Goal: Find specific page/section: Find specific page/section

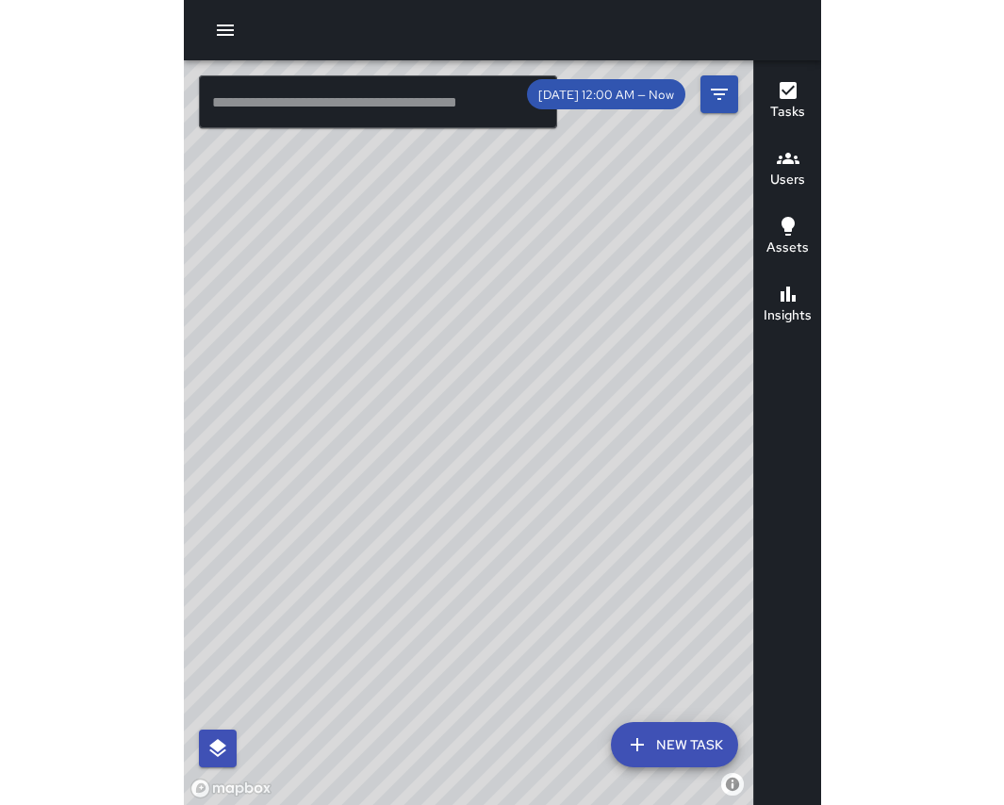
scroll to position [190, 0]
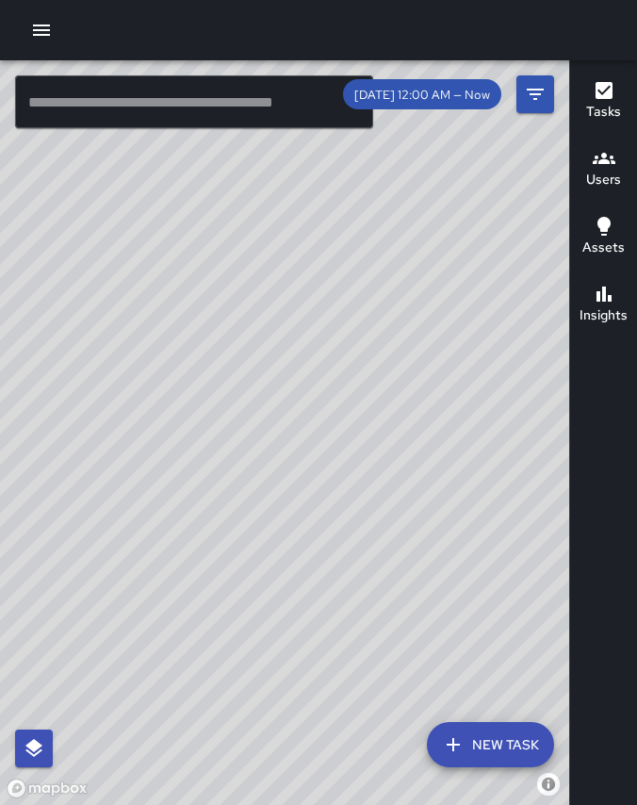
drag, startPoint x: 634, startPoint y: 18, endPoint x: 743, endPoint y: 18, distance: 109.4
click at [636, 18] on html "© Mapbox © OpenStreetMap Improve this map ​ New Task 8/13 12:00 AM — Now Map La…" at bounding box center [318, 402] width 637 height 805
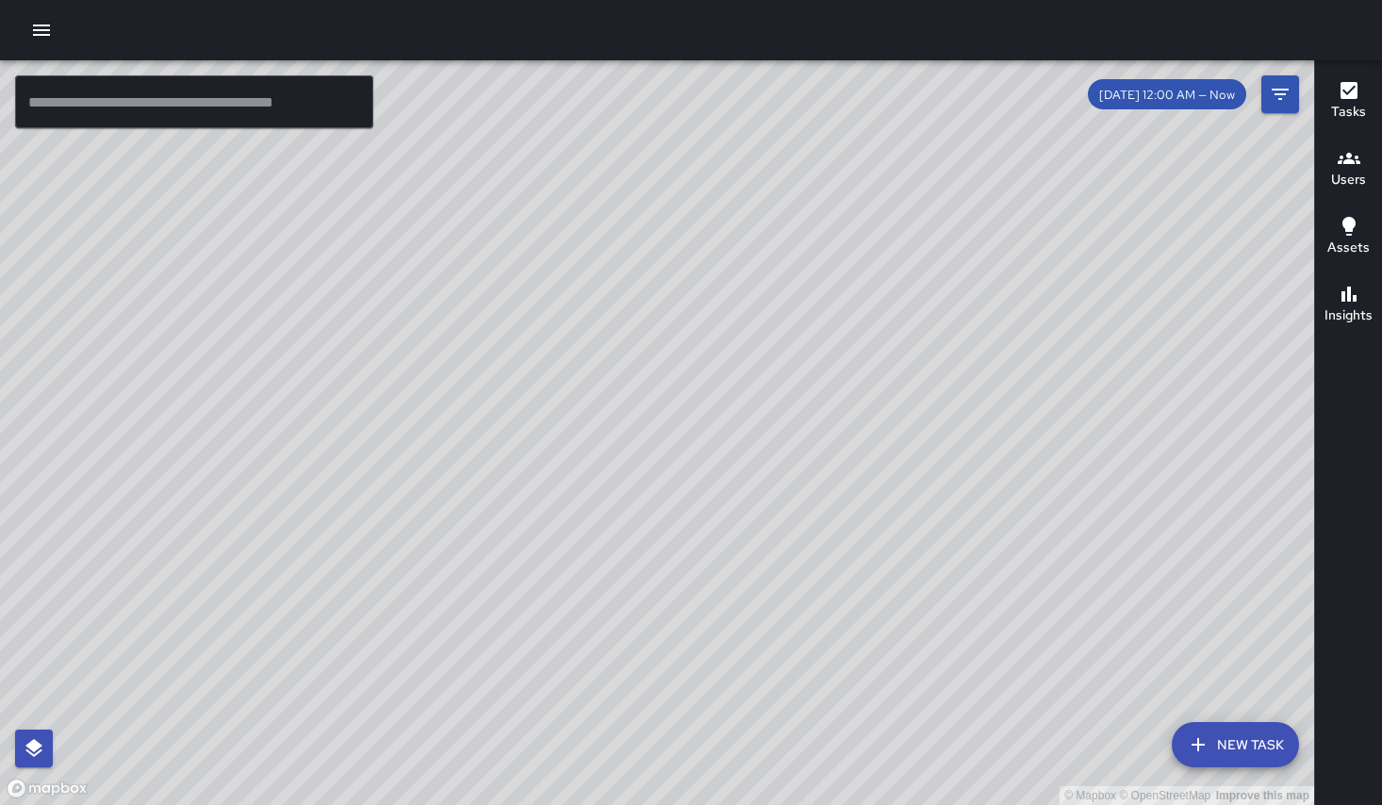
drag, startPoint x: 596, startPoint y: 344, endPoint x: 601, endPoint y: 279, distance: 65.2
click at [601, 279] on div "© Mapbox © OpenStreetMap Improve this map" at bounding box center [657, 432] width 1314 height 745
drag, startPoint x: 851, startPoint y: 256, endPoint x: 804, endPoint y: 292, distance: 59.1
click at [636, 292] on div "© Mapbox © OpenStreetMap Improve this map" at bounding box center [657, 432] width 1314 height 745
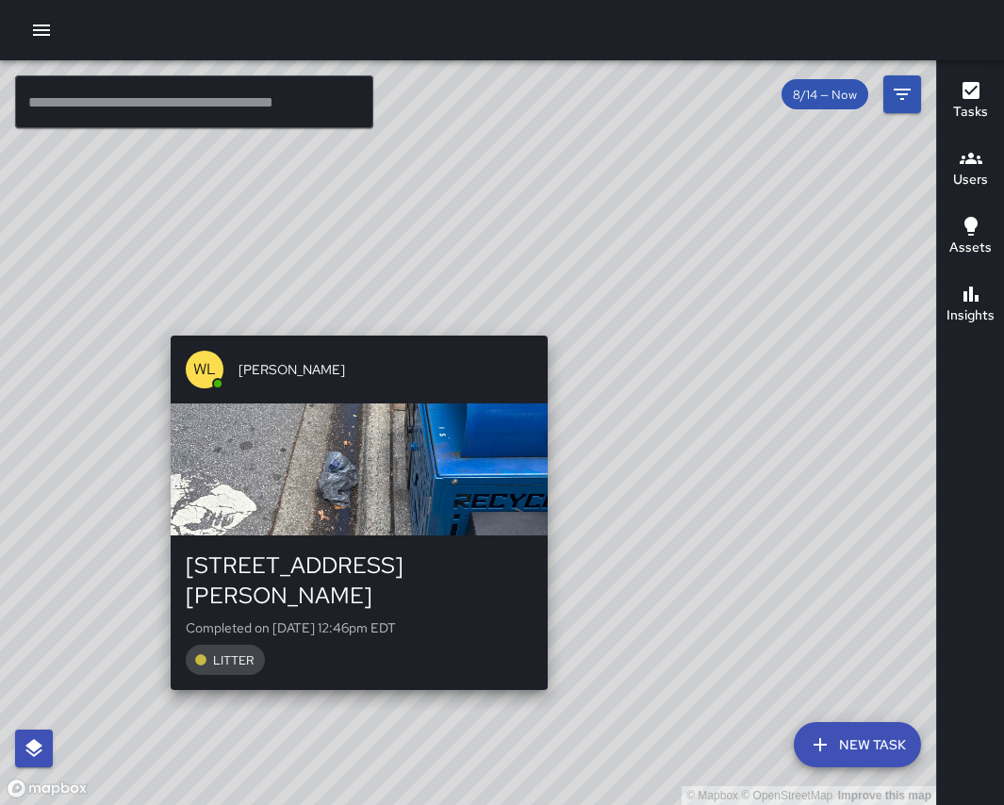
click at [557, 325] on div "© Mapbox © OpenStreetMap Improve this map [PERSON_NAME] [STREET_ADDRESS][PERSON…" at bounding box center [468, 432] width 936 height 745
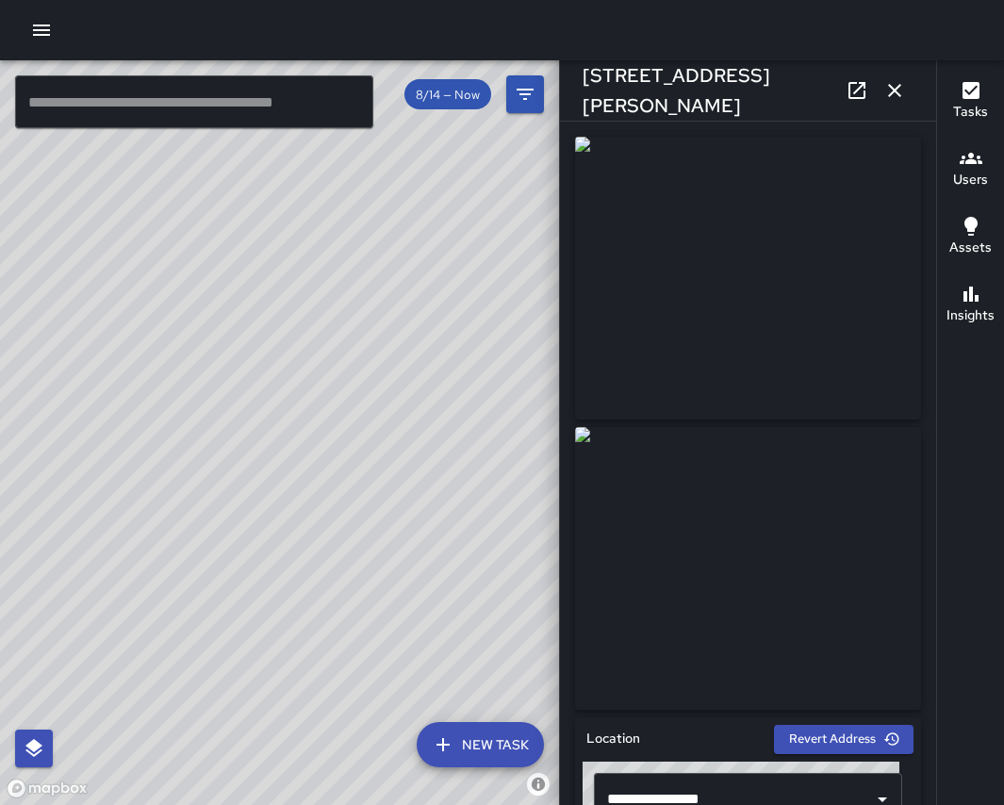
click at [201, 451] on div "© Mapbox © OpenStreetMap Improve this map" at bounding box center [279, 432] width 559 height 745
click at [207, 455] on div "© Mapbox © OpenStreetMap Improve this map [PERSON_NAME] [STREET_ADDRESS][PERSON…" at bounding box center [279, 432] width 559 height 745
click at [669, 377] on img at bounding box center [748, 278] width 346 height 283
click at [224, 440] on div "© Mapbox © OpenStreetMap Improve this map [PERSON_NAME] [STREET_ADDRESS][PERSON…" at bounding box center [279, 432] width 559 height 745
click at [246, 234] on div "© Mapbox © OpenStreetMap Improve this map" at bounding box center [279, 432] width 559 height 745
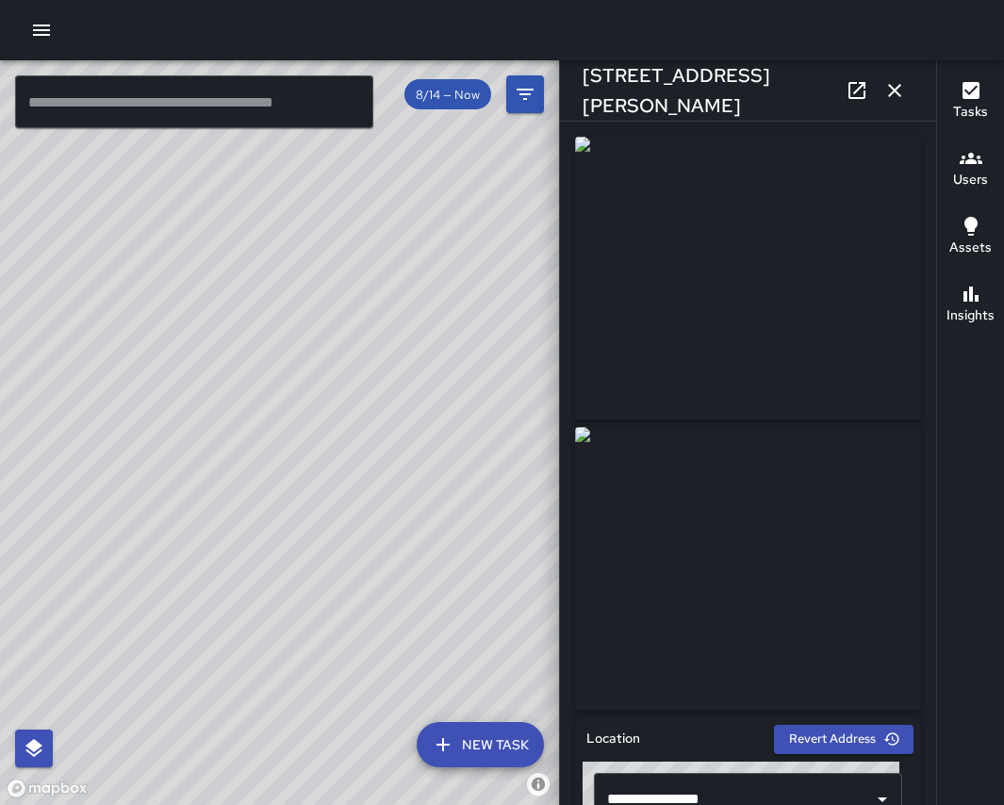
click at [243, 239] on div "© Mapbox © OpenStreetMap Improve this map DT [PERSON_NAME] [STREET_ADDRESS][PER…" at bounding box center [279, 432] width 559 height 745
drag, startPoint x: 189, startPoint y: 420, endPoint x: 323, endPoint y: 386, distance: 139.0
click at [323, 386] on div "© Mapbox © OpenStreetMap Improve this map" at bounding box center [279, 432] width 559 height 745
click at [174, 235] on div "© Mapbox © OpenStreetMap Improve this map WL William Littlejohn 36 Haywood Stre…" at bounding box center [279, 432] width 559 height 745
drag, startPoint x: 188, startPoint y: 595, endPoint x: 401, endPoint y: 402, distance: 287.7
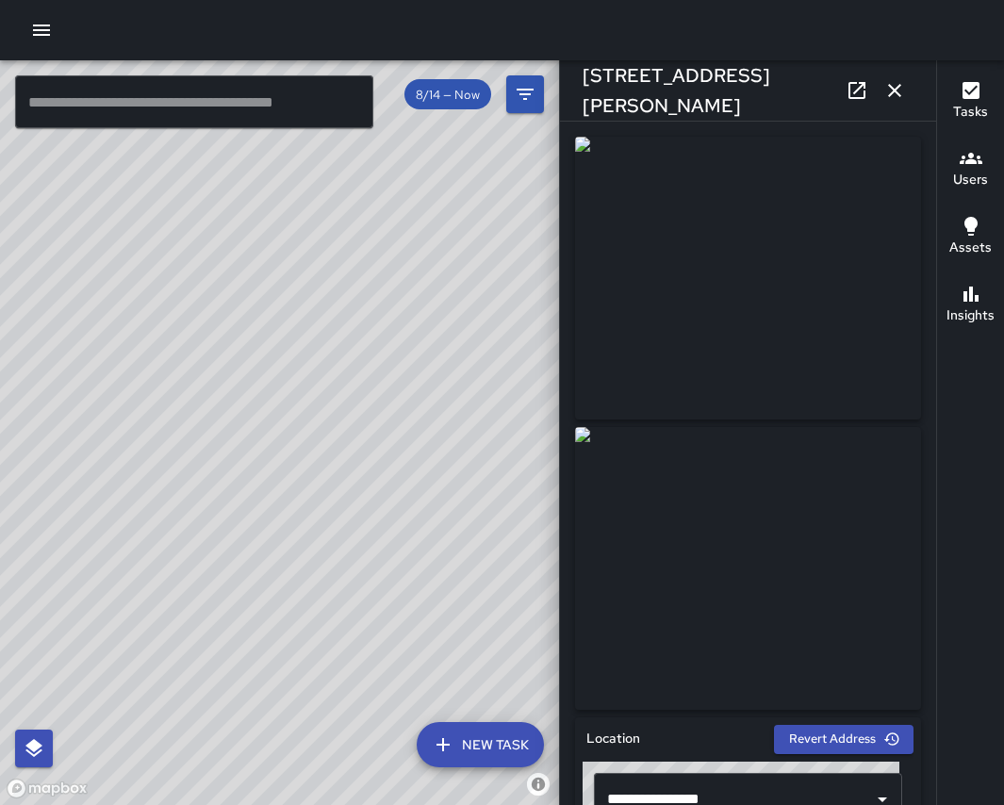
click at [420, 381] on div "© Mapbox © OpenStreetMap Improve this map" at bounding box center [279, 432] width 559 height 745
click at [447, 580] on div "© Mapbox © OpenStreetMap Improve this map WL William Littlejohn 83 Patton Avenu…" at bounding box center [279, 432] width 559 height 745
drag, startPoint x: 77, startPoint y: 385, endPoint x: 351, endPoint y: 307, distance: 284.2
click at [351, 307] on div "© Mapbox © OpenStreetMap Improve this map" at bounding box center [279, 432] width 559 height 745
click at [127, 199] on div "© Mapbox © OpenStreetMap Improve this map DT DAVID TAYLOR 8 O Henry Avenue Comp…" at bounding box center [279, 432] width 559 height 745
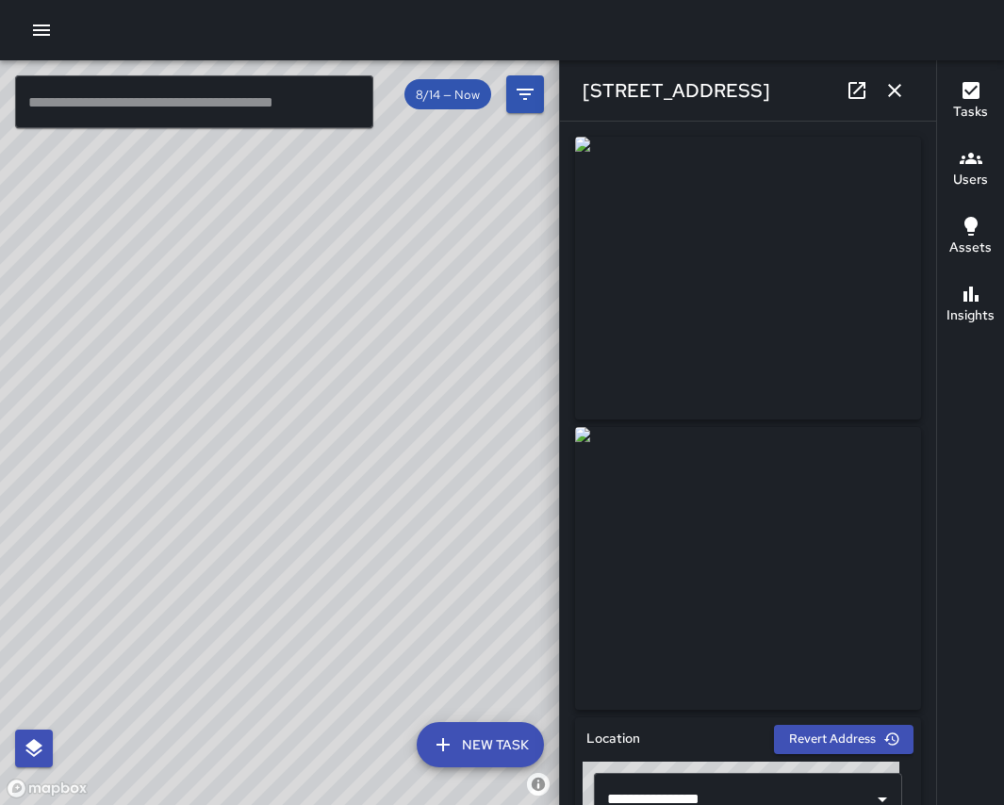
drag, startPoint x: 301, startPoint y: 623, endPoint x: 523, endPoint y: 223, distance: 457.6
click at [524, 223] on div "© Mapbox © OpenStreetMap Improve this map" at bounding box center [279, 432] width 559 height 745
drag, startPoint x: 180, startPoint y: 273, endPoint x: 242, endPoint y: 399, distance: 140.0
click at [242, 399] on div "© Mapbox © OpenStreetMap Improve this map" at bounding box center [279, 432] width 559 height 745
click at [151, 212] on div "© Mapbox © OpenStreetMap Improve this map DT DAVID TAYLOR 42 North French Broad…" at bounding box center [279, 432] width 559 height 745
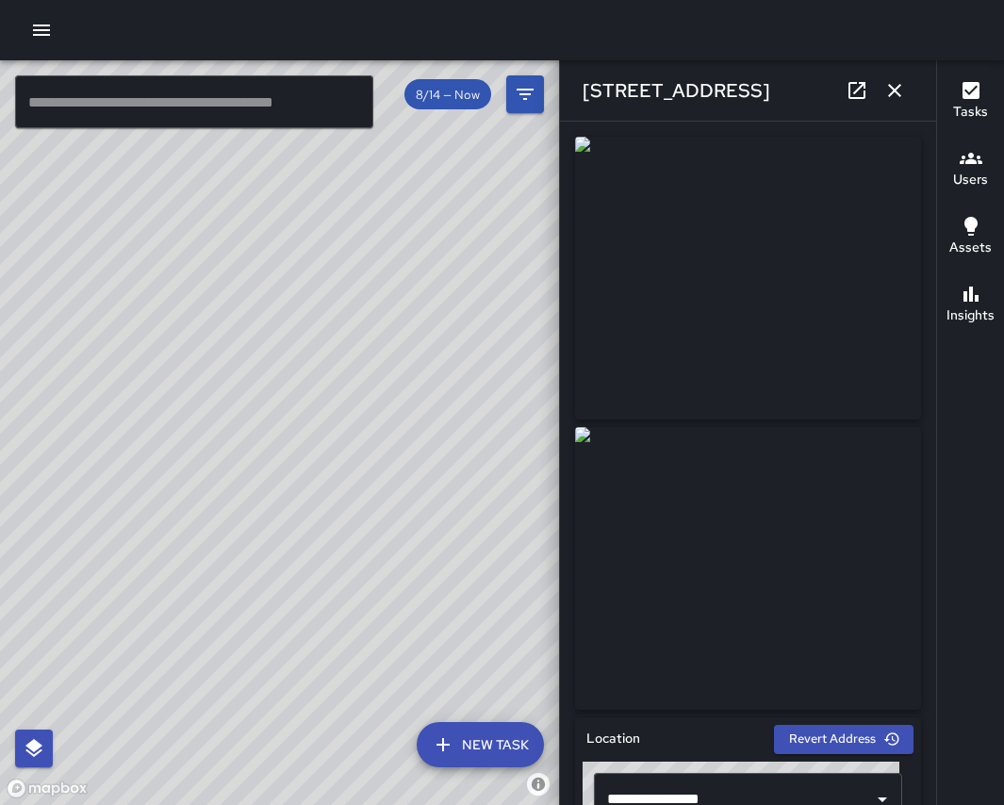
drag, startPoint x: 435, startPoint y: 512, endPoint x: 514, endPoint y: 349, distance: 181.3
click at [514, 349] on div "© Mapbox © OpenStreetMap Improve this map" at bounding box center [279, 432] width 559 height 745
drag, startPoint x: 215, startPoint y: 264, endPoint x: 265, endPoint y: 473, distance: 215.2
click at [267, 478] on div "© Mapbox © OpenStreetMap Improve this map" at bounding box center [279, 432] width 559 height 745
click at [171, 268] on div "© Mapbox © OpenStreetMap Improve this map DT DAVID TAYLOR 42 North French Broad…" at bounding box center [279, 432] width 559 height 745
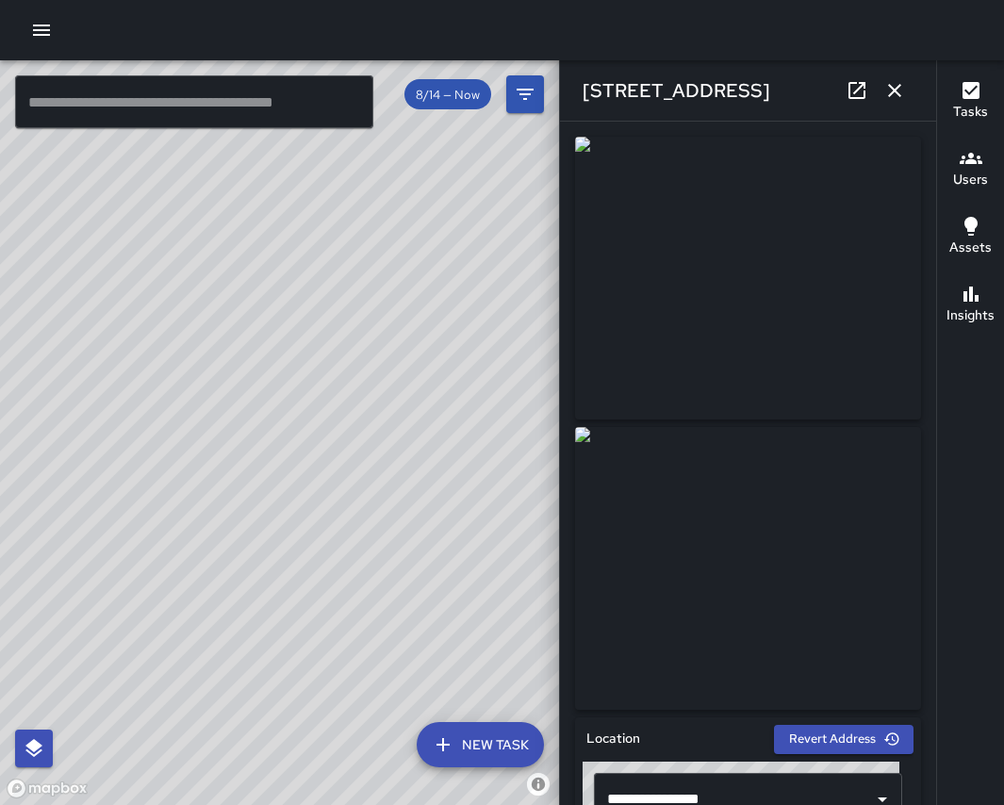
scroll to position [248, 0]
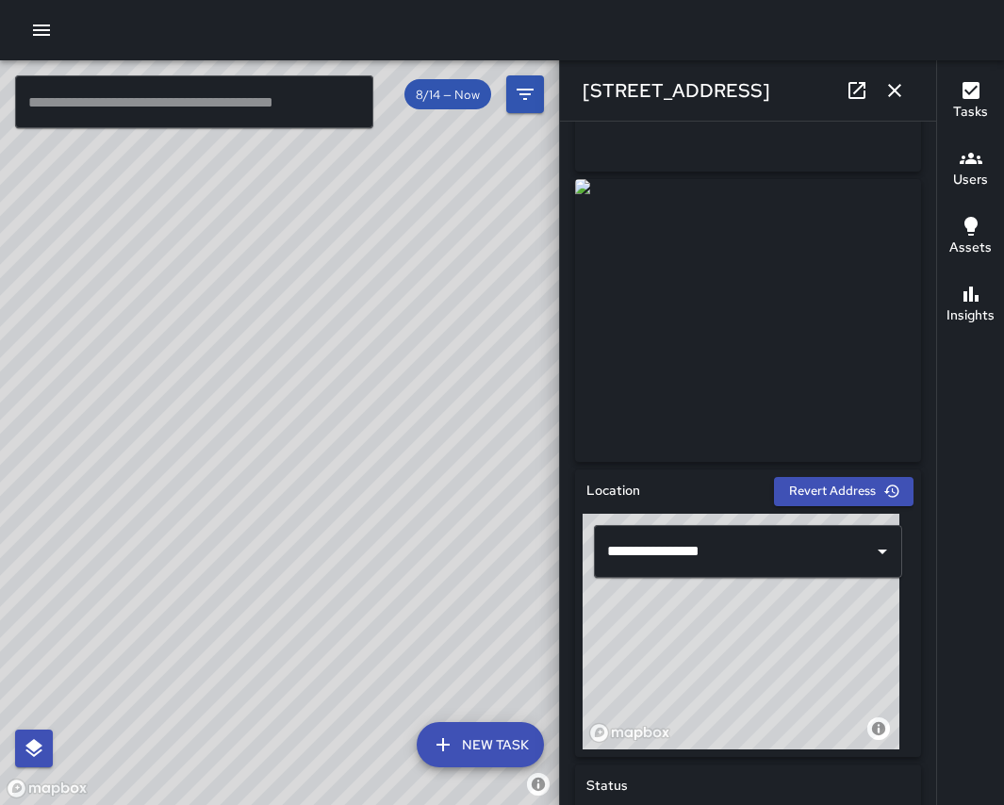
click at [720, 367] on img at bounding box center [748, 320] width 346 height 283
click at [712, 356] on img at bounding box center [748, 320] width 346 height 283
click at [852, 90] on icon at bounding box center [857, 90] width 23 height 23
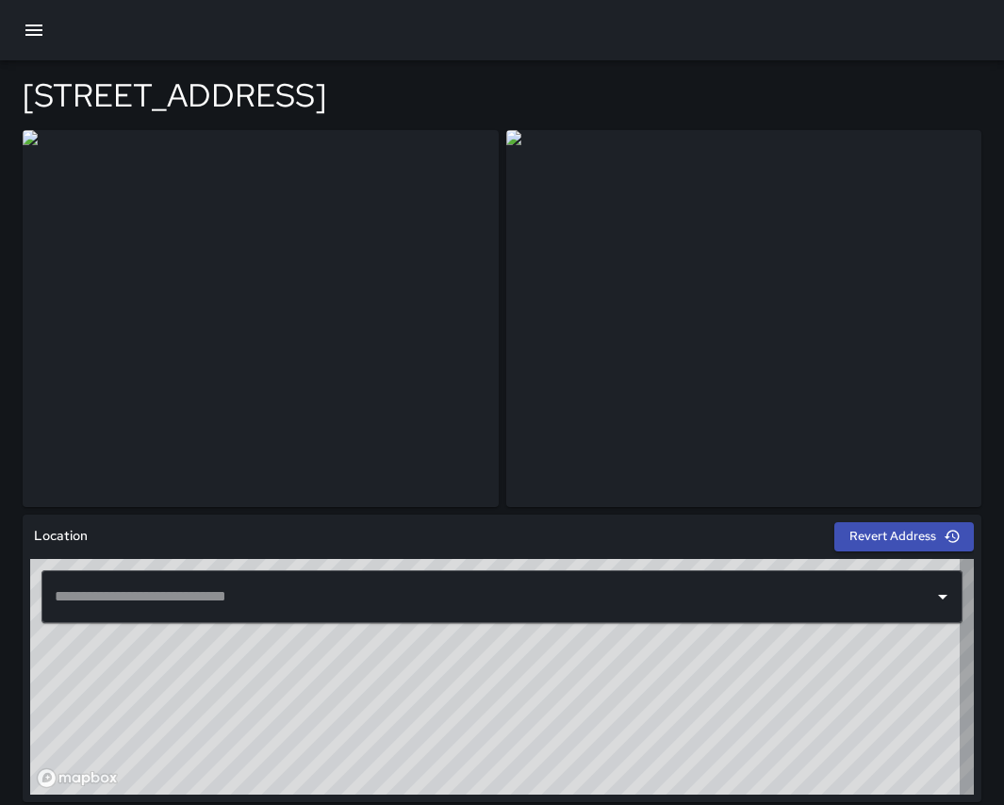
type input "**********"
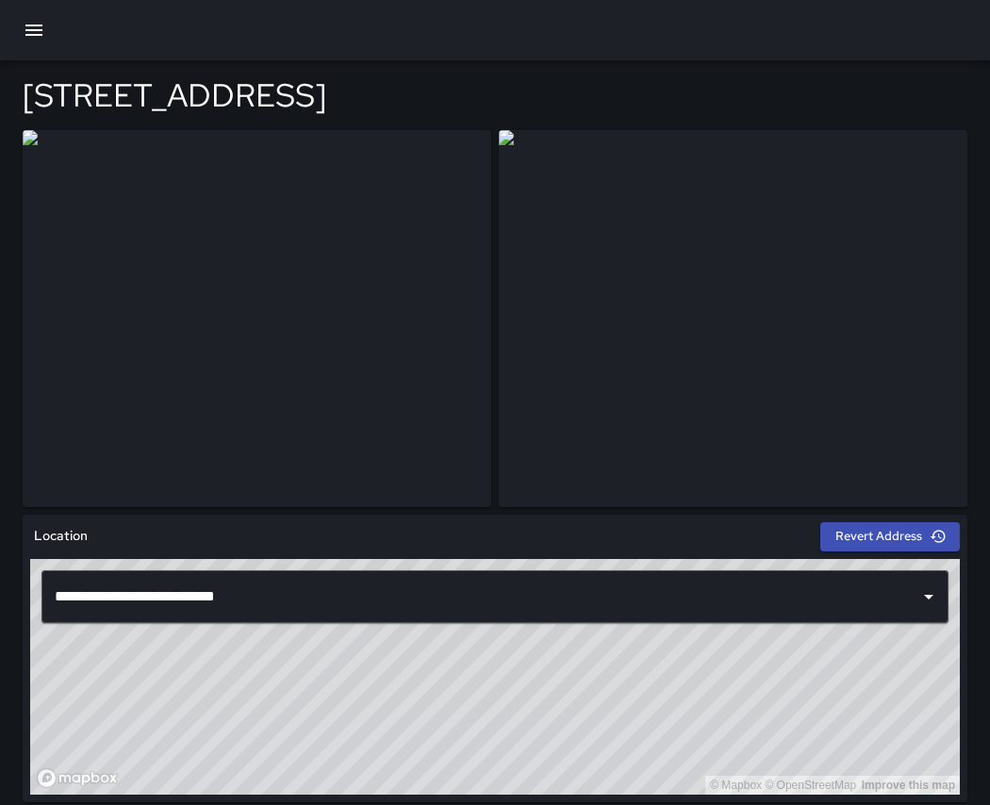
click at [141, 411] on img at bounding box center [257, 318] width 469 height 377
drag, startPoint x: 158, startPoint y: 394, endPoint x: 293, endPoint y: 5, distance: 412.1
click at [0, 0] on div "**********" at bounding box center [495, 767] width 990 height 1534
